Goal: Task Accomplishment & Management: Manage account settings

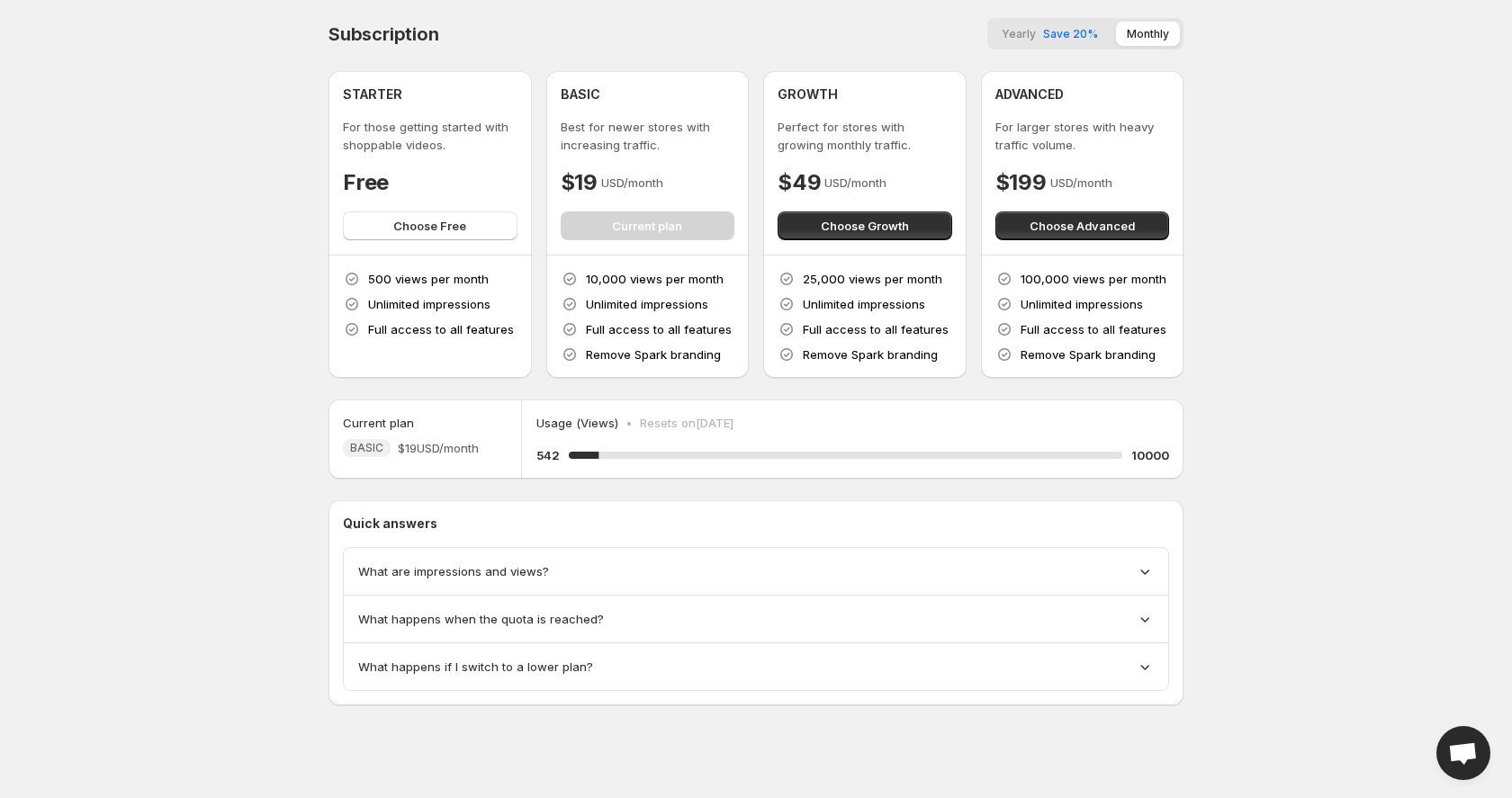
click at [635, 219] on div "BASIC Best for newer stores with increasing traffic. $19 USD/month Current plan" at bounding box center [647, 163] width 174 height 154
click at [1306, 262] on body "Home Feeds Videos Subscription Settings Subscription Yearly Save 20% Monthly ST…" at bounding box center [756, 399] width 1512 height 798
click at [477, 224] on button "Choose Free" at bounding box center [430, 226] width 174 height 29
